Goal: Find specific page/section: Find specific page/section

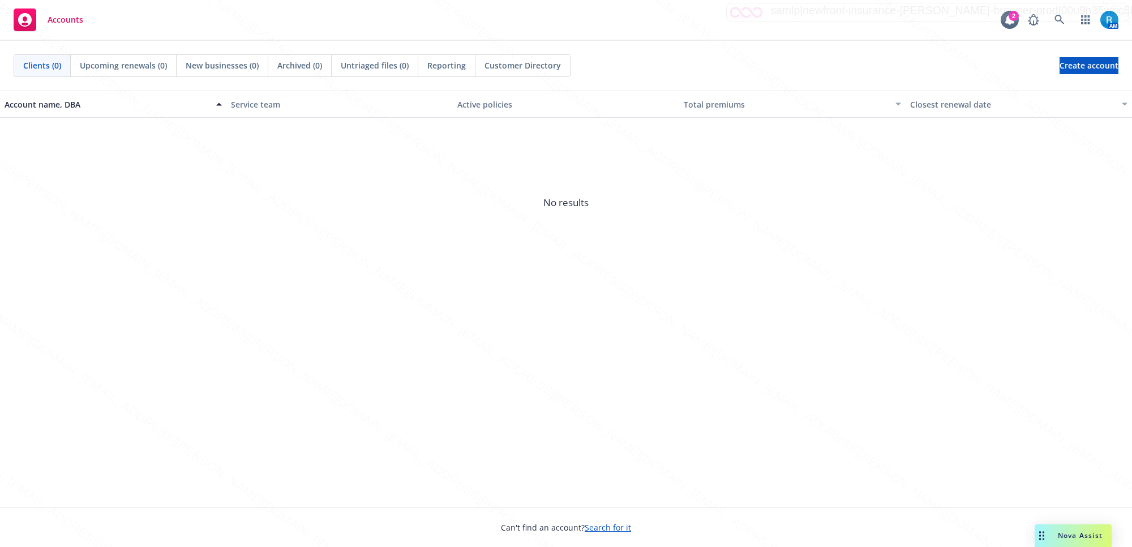
click at [403, 525] on div "Can't find an account? Search for it" at bounding box center [566, 520] width 1132 height 26
click at [1057, 20] on icon at bounding box center [1060, 20] width 10 height 10
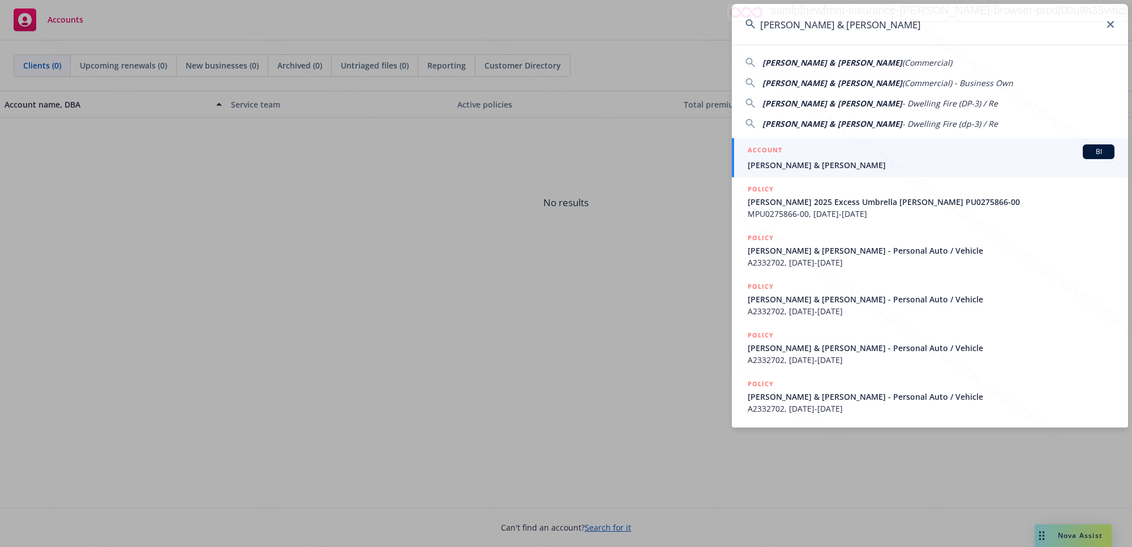
type input "[PERSON_NAME] & [PERSON_NAME]"
click at [795, 160] on span "[PERSON_NAME] & [PERSON_NAME]" at bounding box center [931, 165] width 367 height 12
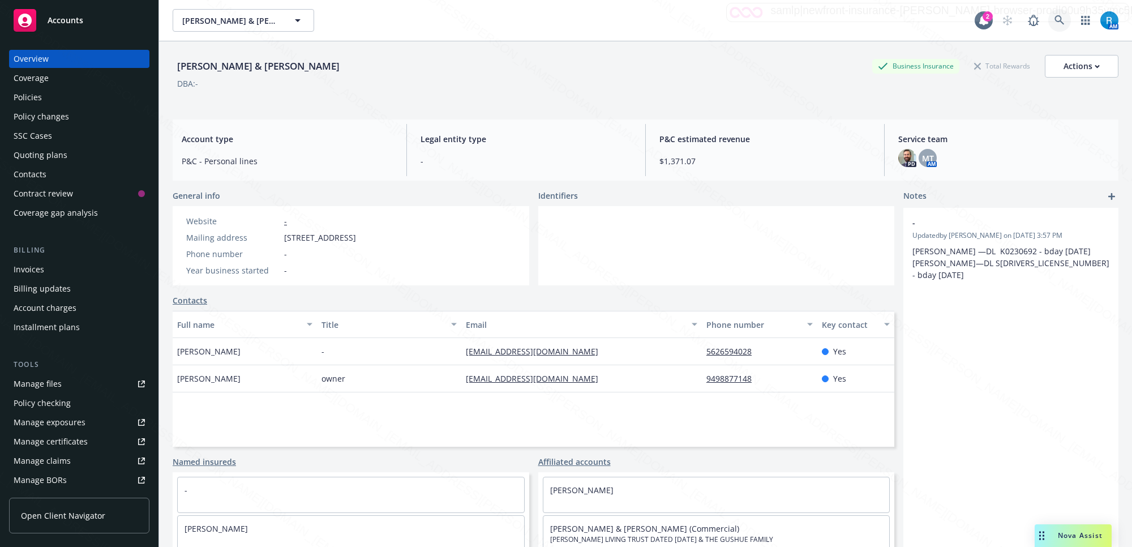
click at [1048, 22] on link at bounding box center [1059, 20] width 23 height 23
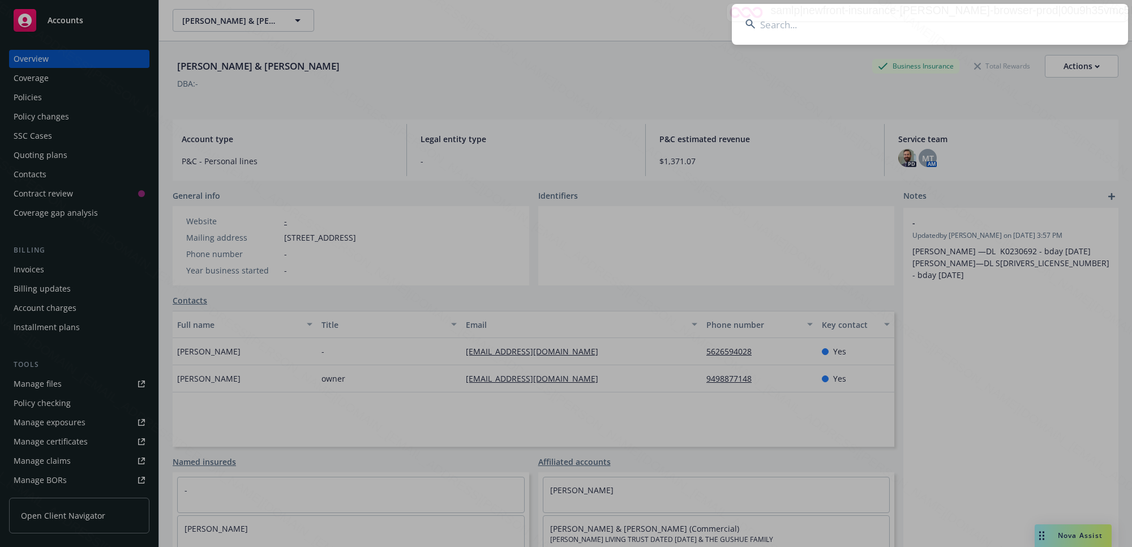
type input "[PERSON_NAME]"
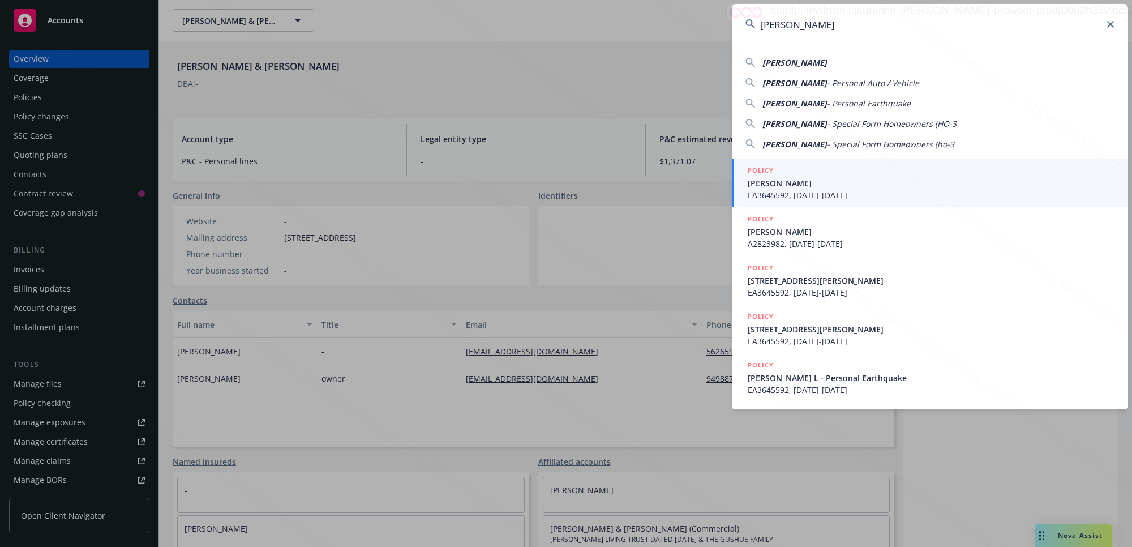
click at [810, 181] on span "[PERSON_NAME]" at bounding box center [931, 183] width 367 height 12
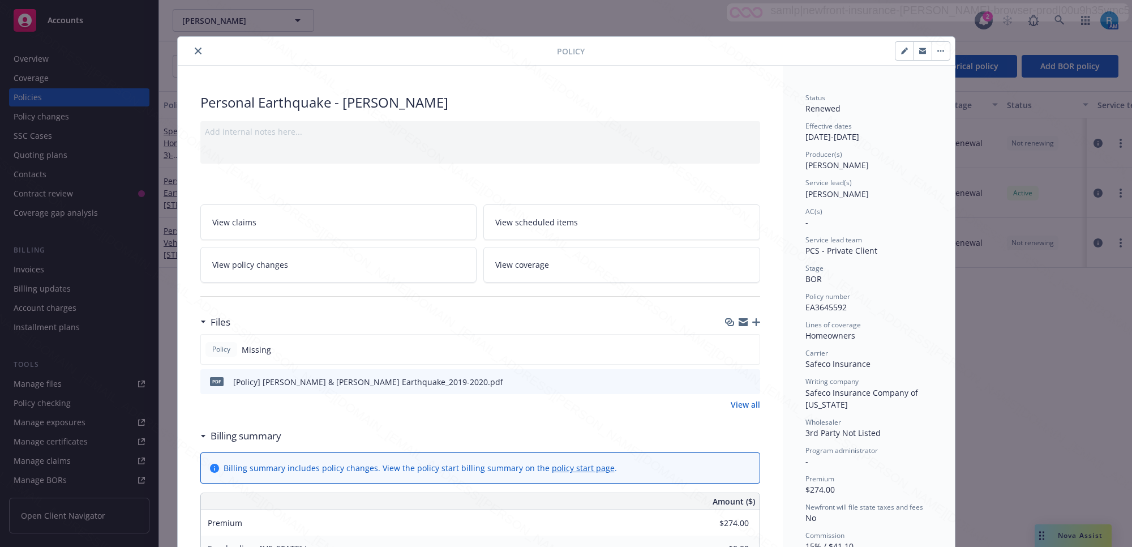
click at [195, 54] on icon "close" at bounding box center [198, 51] width 7 height 7
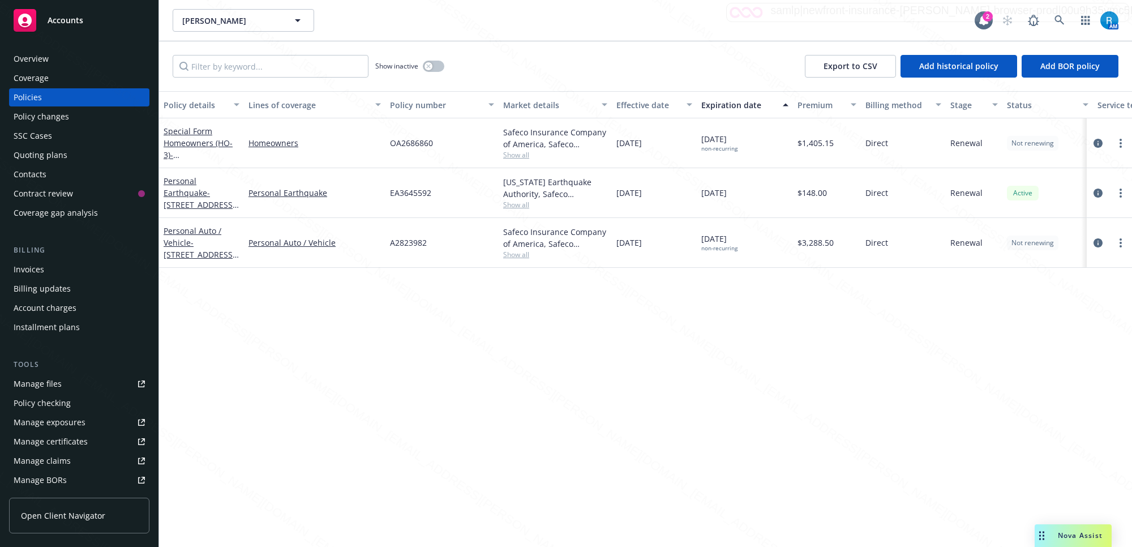
click at [35, 58] on div "Overview" at bounding box center [31, 59] width 35 height 18
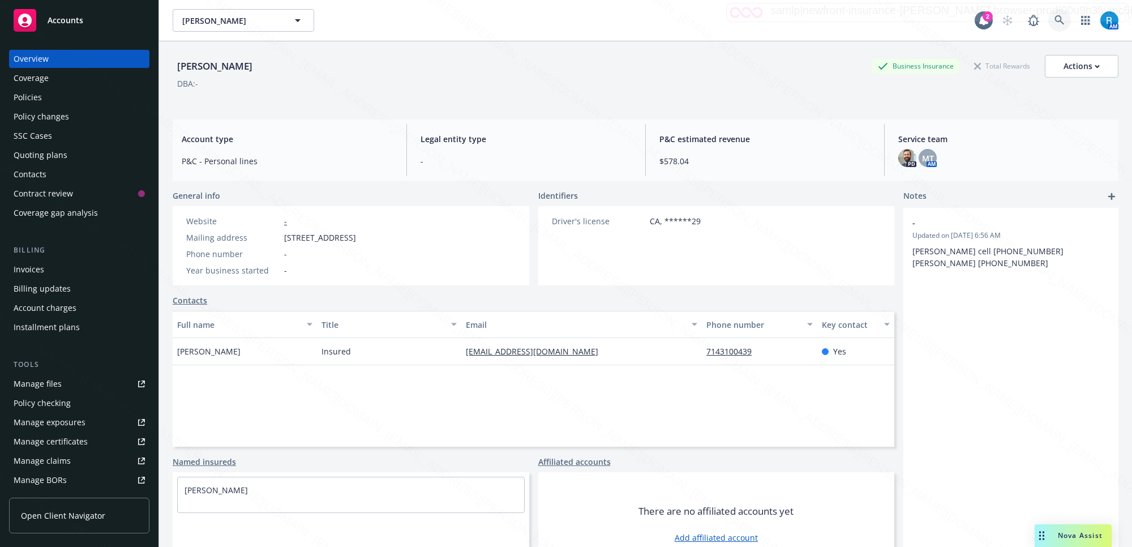
click at [1055, 20] on icon at bounding box center [1060, 20] width 10 height 10
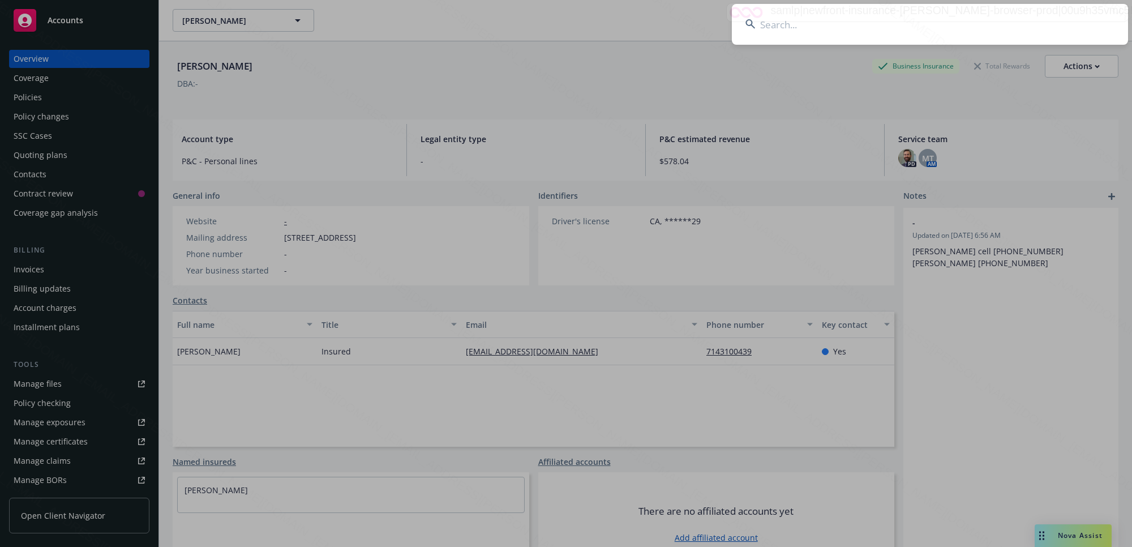
type input "[PERSON_NAME] & [PERSON_NAME]"
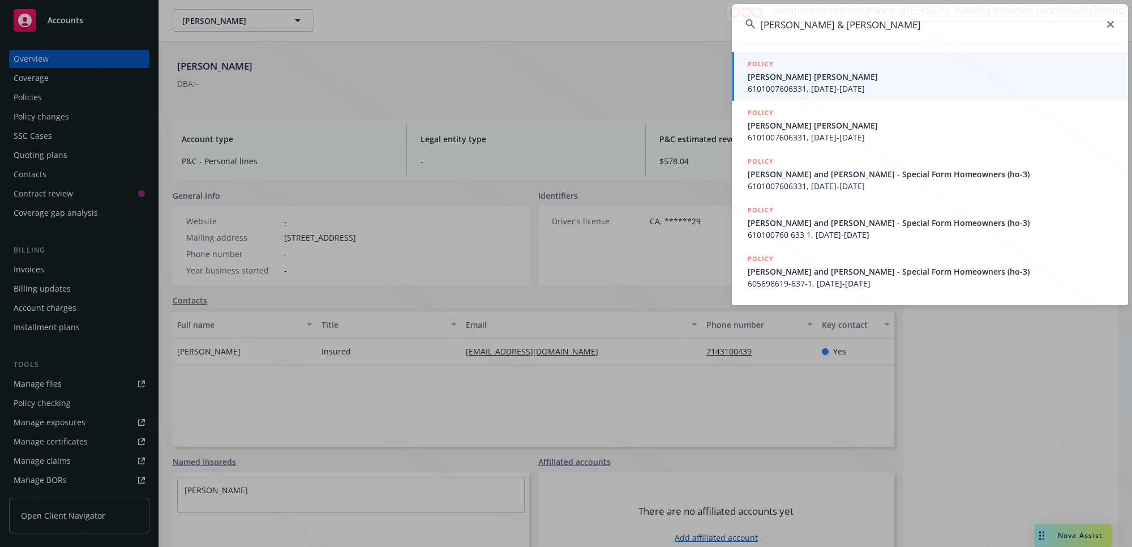
click at [810, 78] on span "[PERSON_NAME] [PERSON_NAME]" at bounding box center [931, 77] width 367 height 12
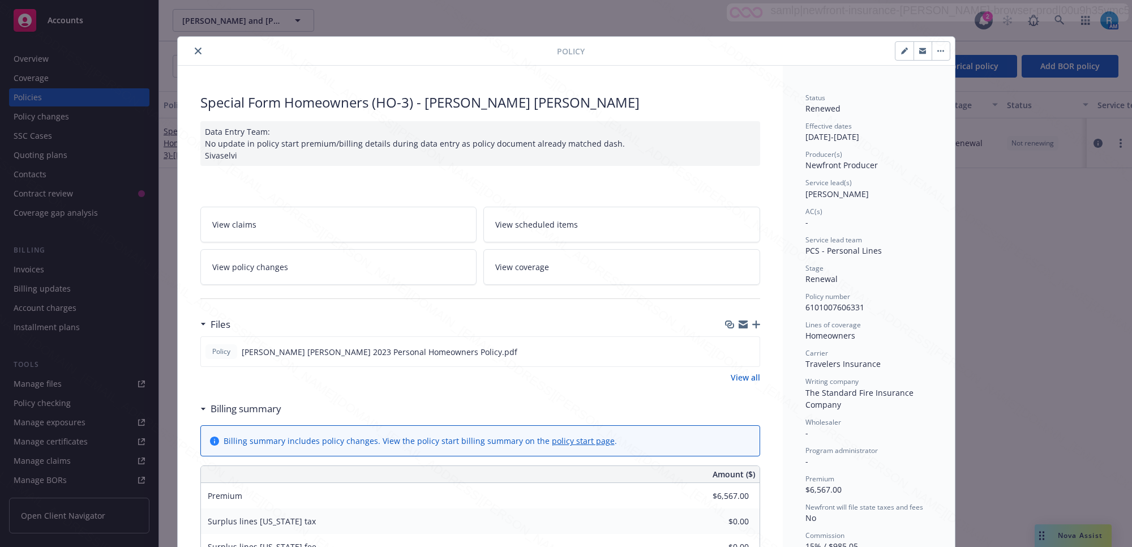
click at [195, 52] on icon "close" at bounding box center [198, 51] width 7 height 7
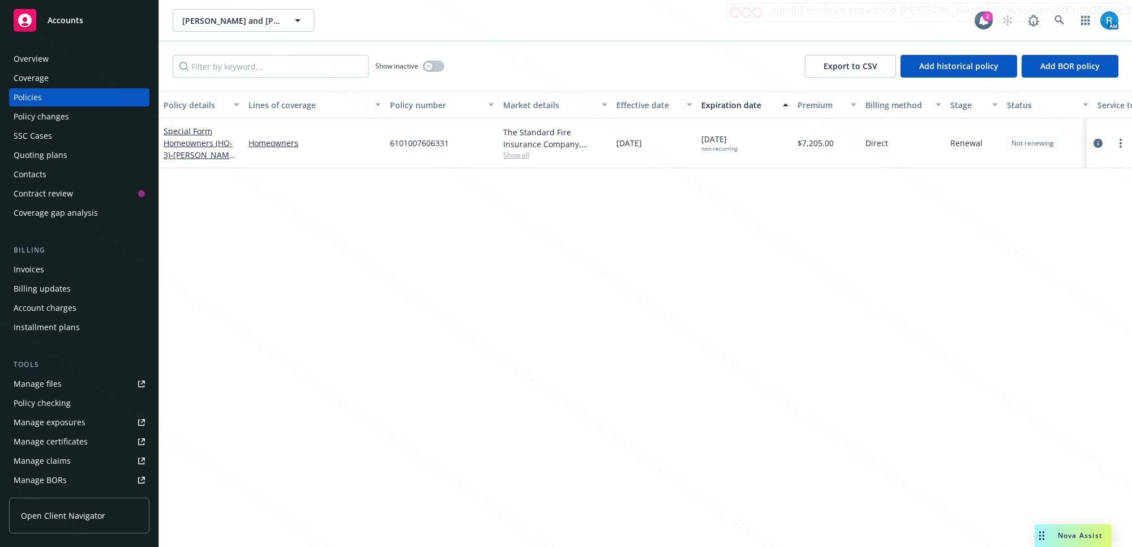
click at [34, 64] on div "Overview" at bounding box center [31, 59] width 35 height 18
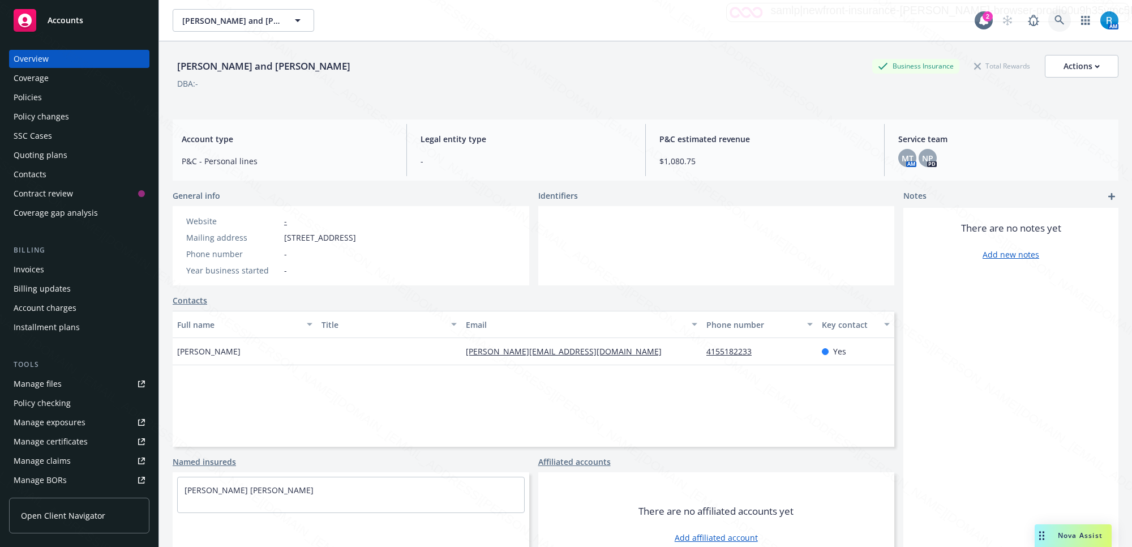
click at [1055, 20] on icon at bounding box center [1060, 20] width 10 height 10
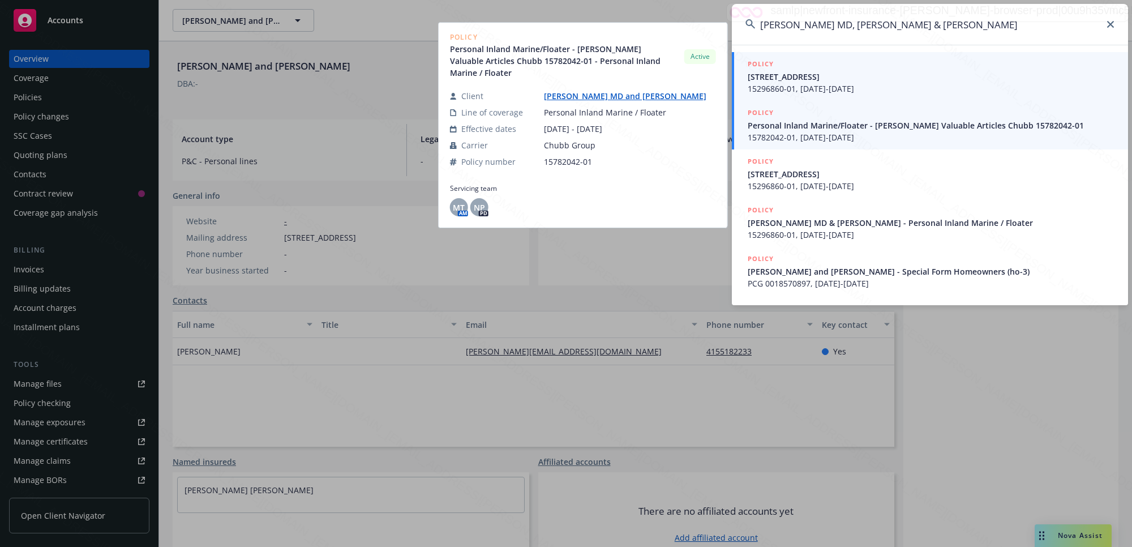
type input "[PERSON_NAME] MD, [PERSON_NAME] & [PERSON_NAME]"
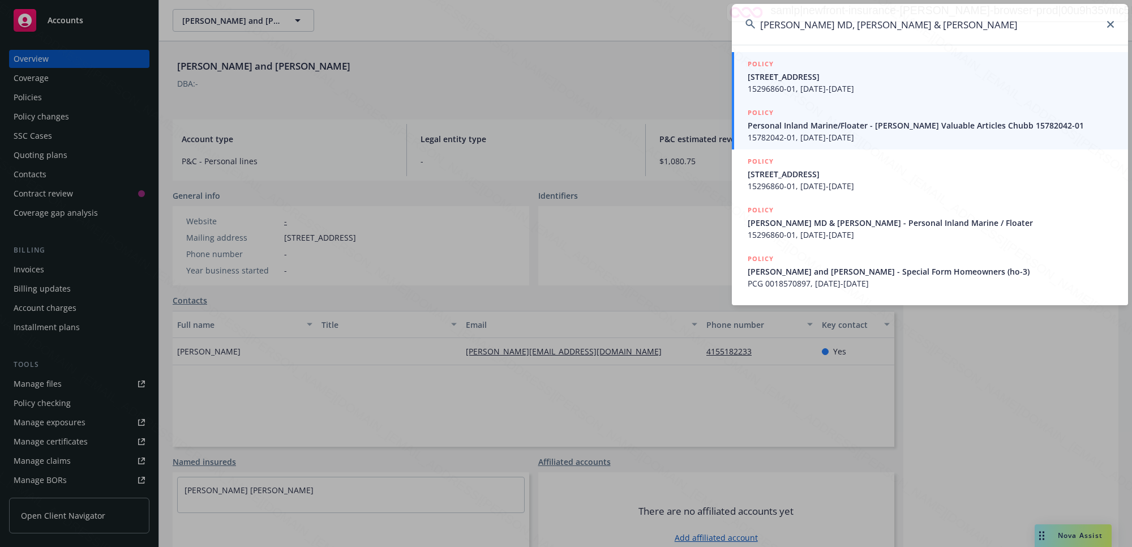
click at [835, 83] on span "15296860-01, [DATE]-[DATE]" at bounding box center [931, 89] width 367 height 12
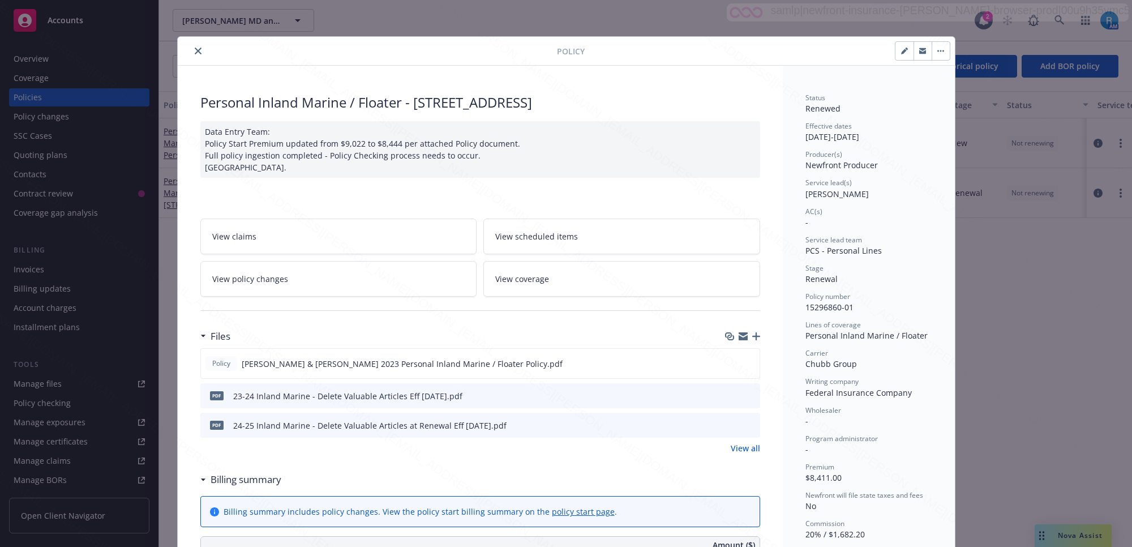
click at [191, 49] on button "close" at bounding box center [198, 51] width 14 height 14
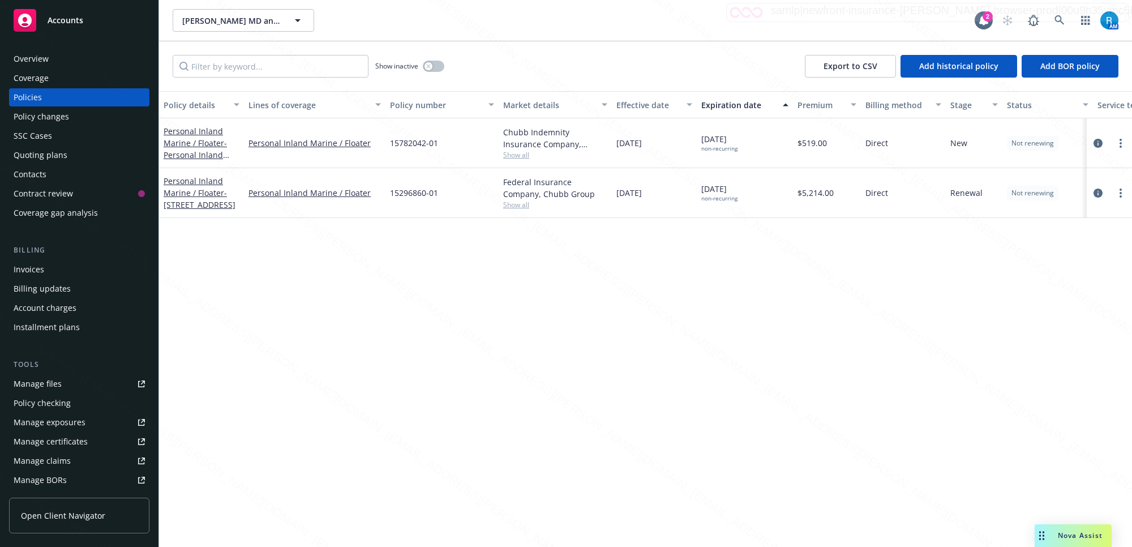
click at [55, 64] on div "Overview" at bounding box center [79, 59] width 131 height 18
